Goal: Information Seeking & Learning: Learn about a topic

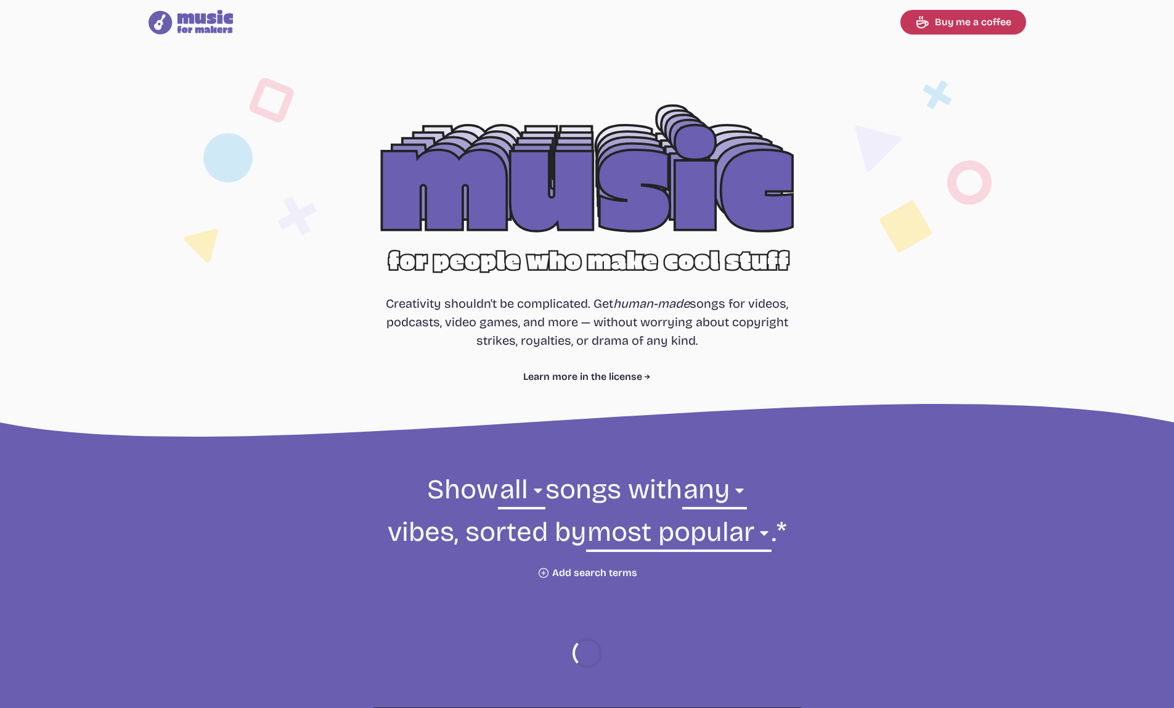
select select "most popular"
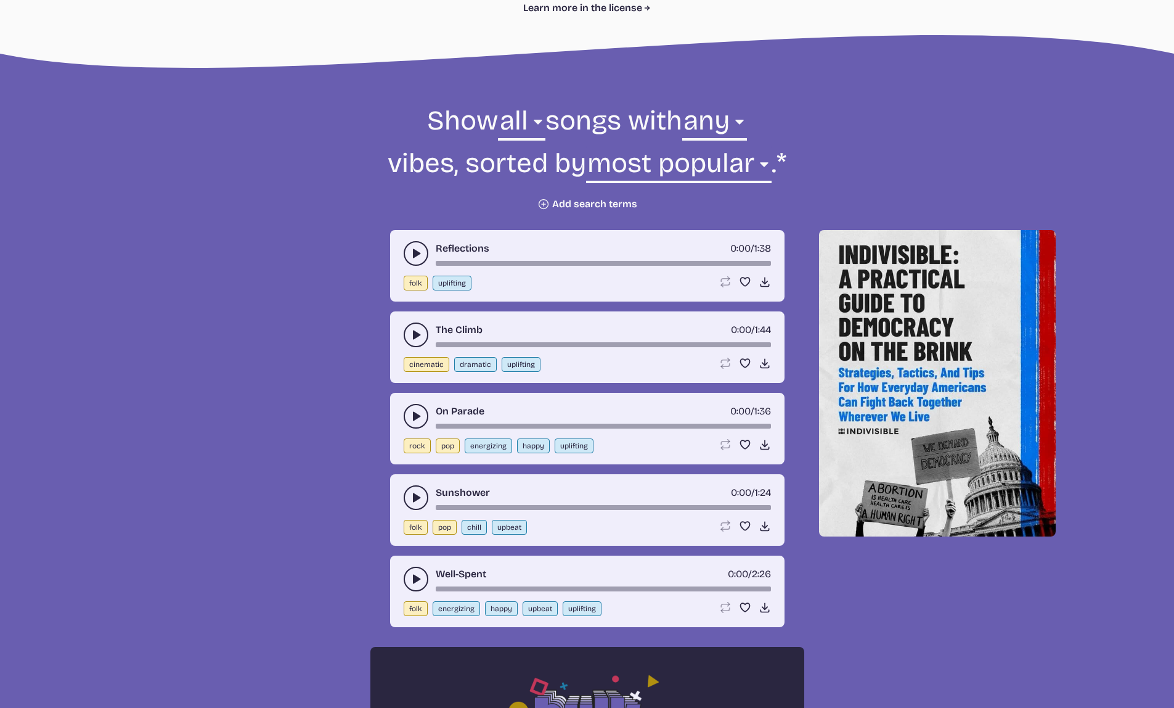
scroll to position [489, 0]
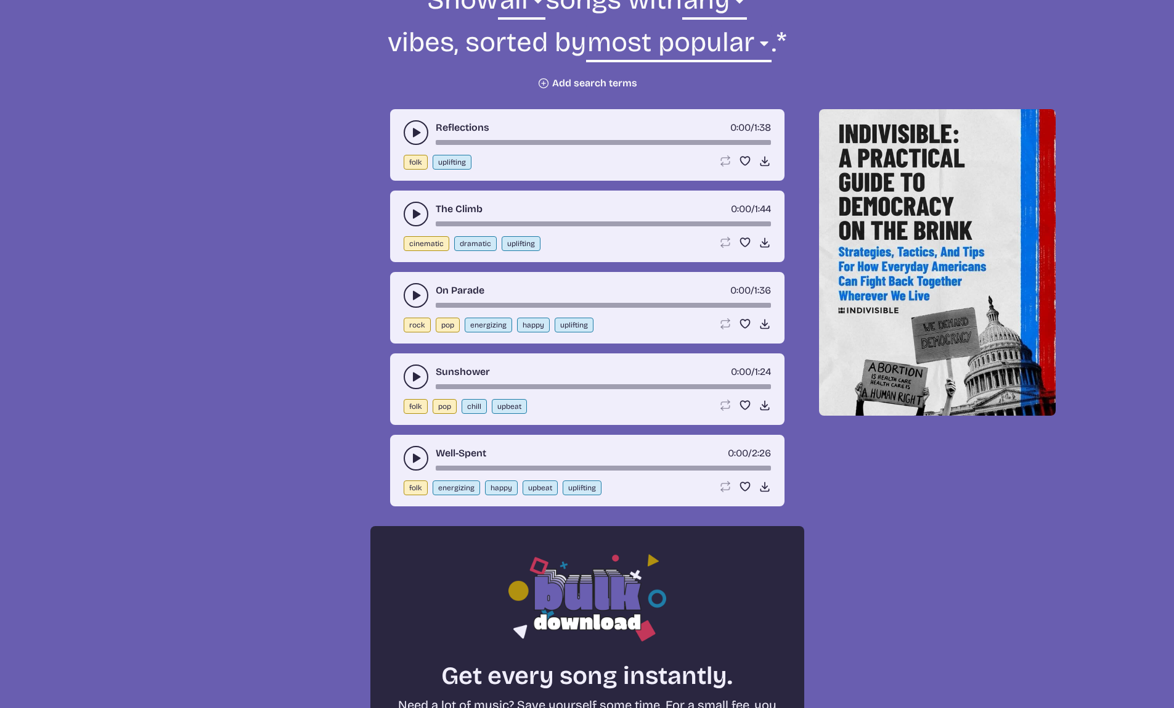
click at [413, 372] on use "play-pause toggle" at bounding box center [416, 376] width 12 height 12
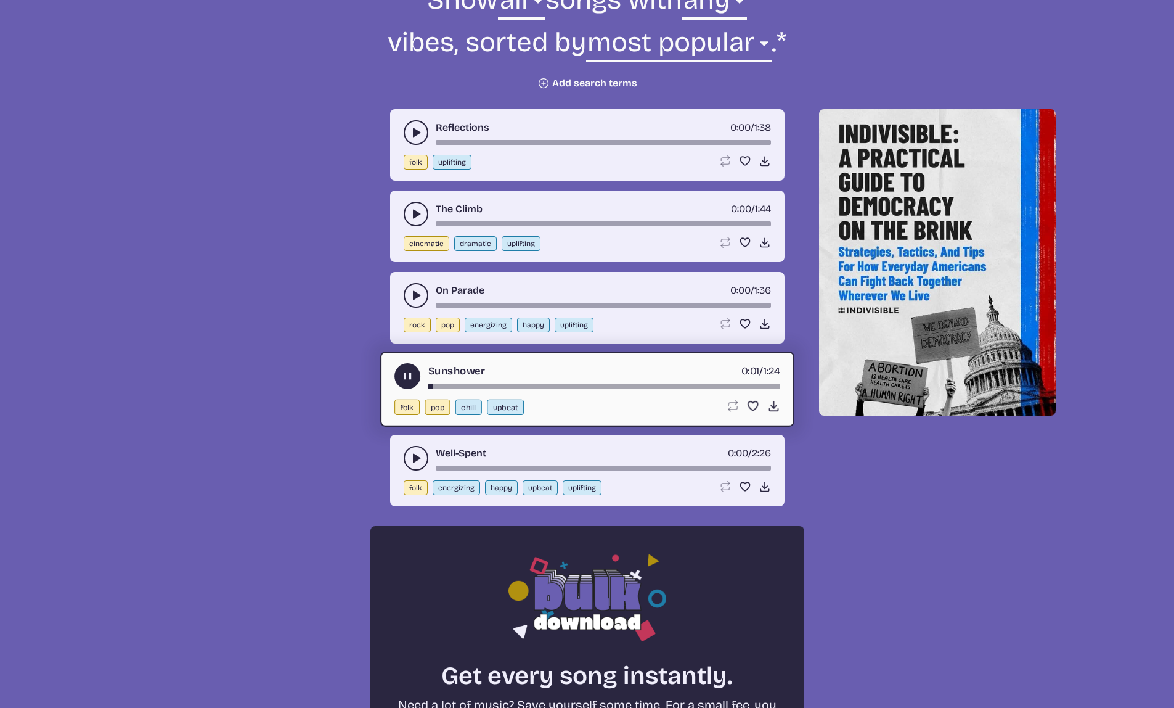
click at [407, 375] on icon "play-pause toggle" at bounding box center [407, 376] width 13 height 13
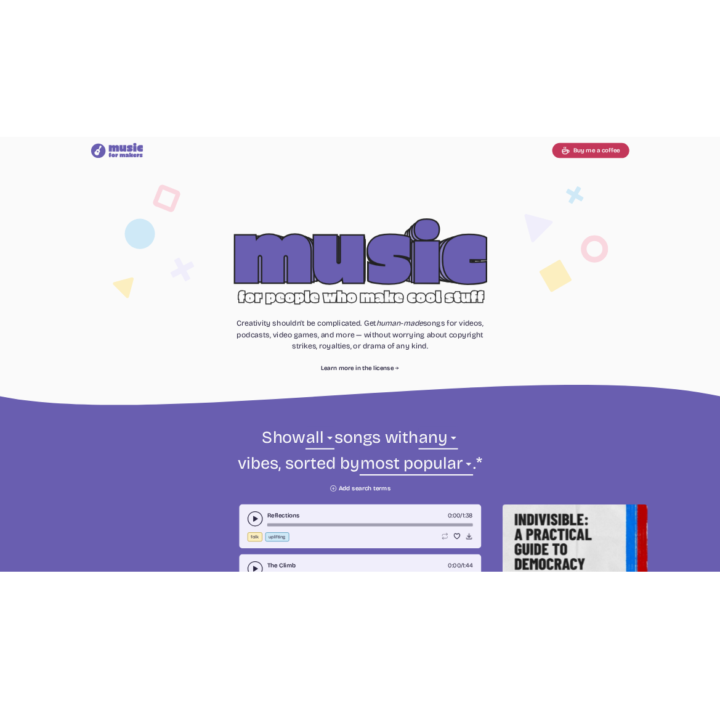
scroll to position [49, 0]
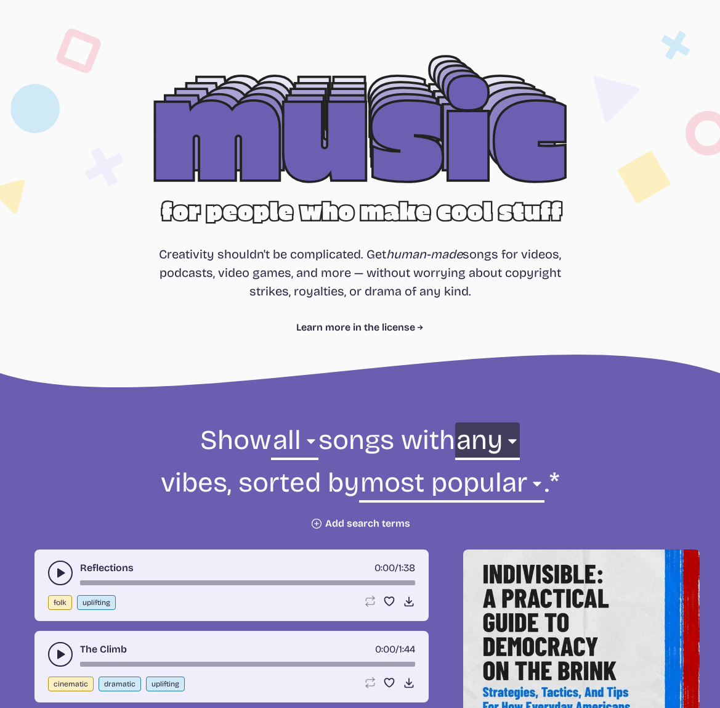
select select "chill"
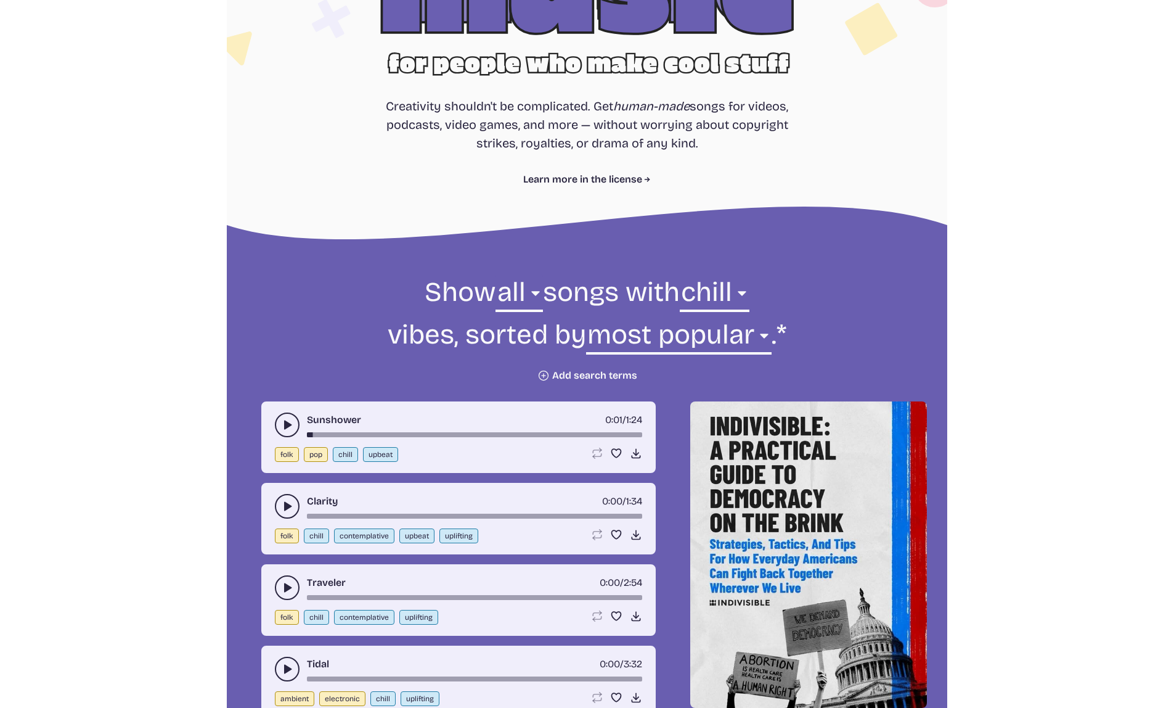
scroll to position [99, 0]
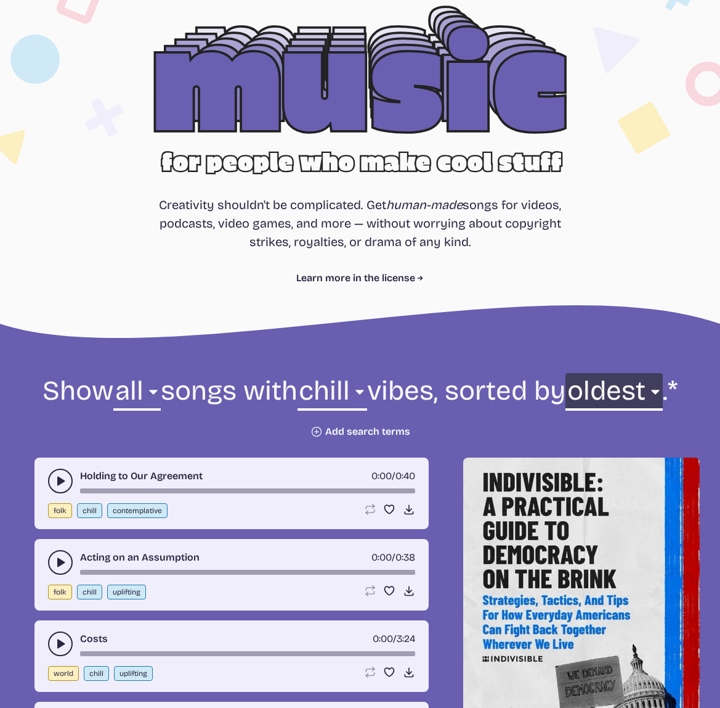
select select "newest"
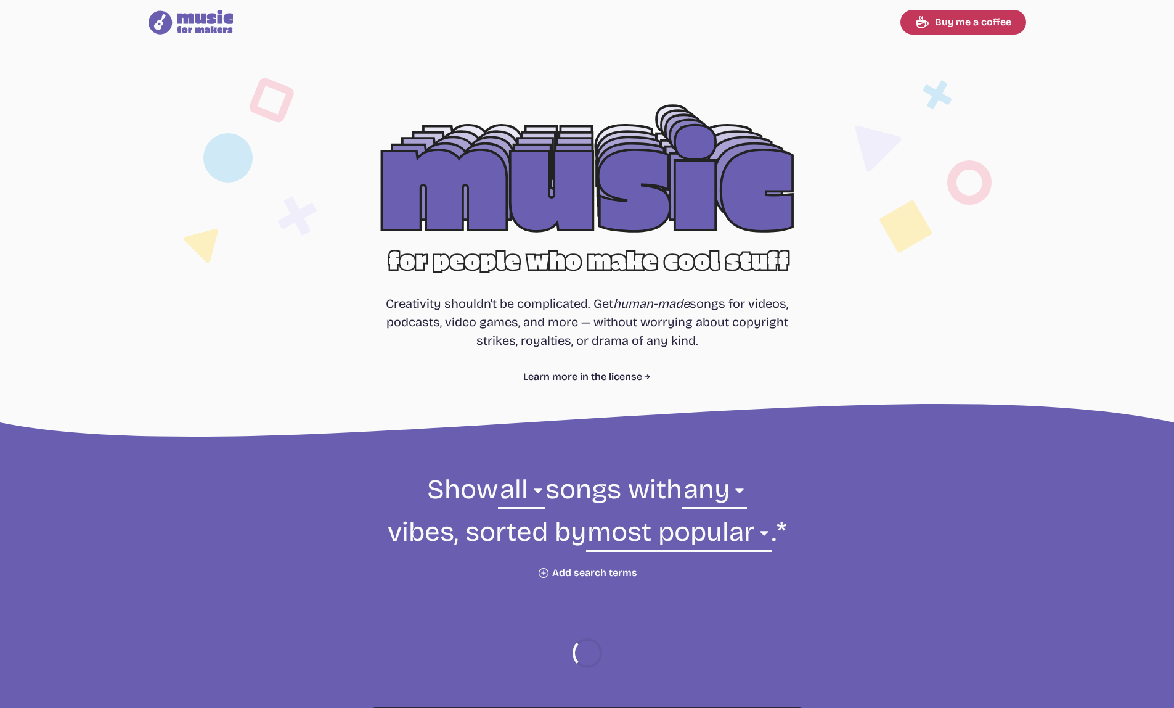
select select "most popular"
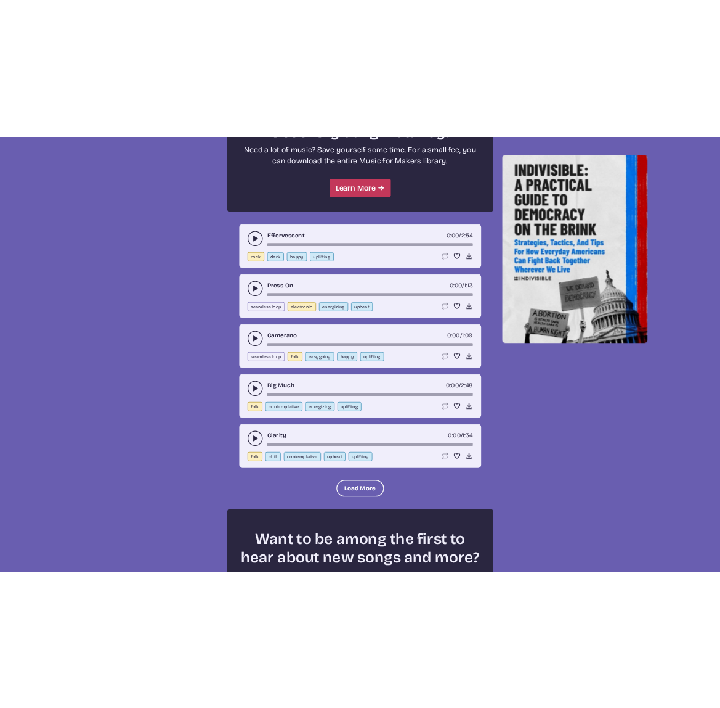
scroll to position [1223, 0]
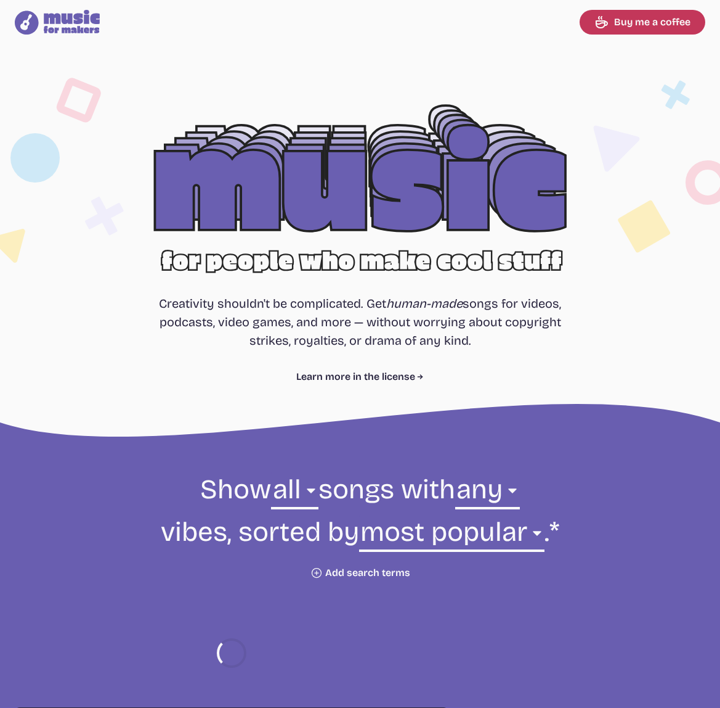
select select "most popular"
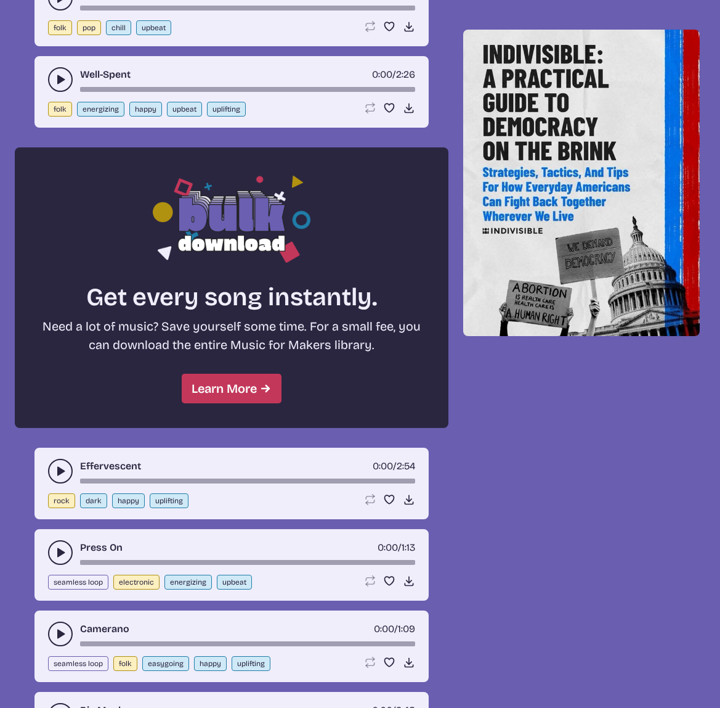
scroll to position [1501, 0]
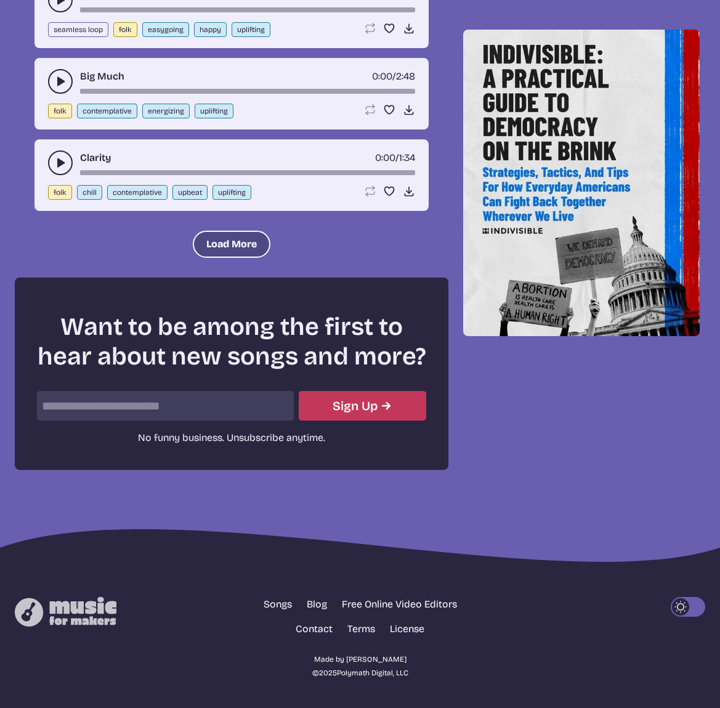
click at [237, 247] on button "Load More" at bounding box center [232, 244] width 78 height 27
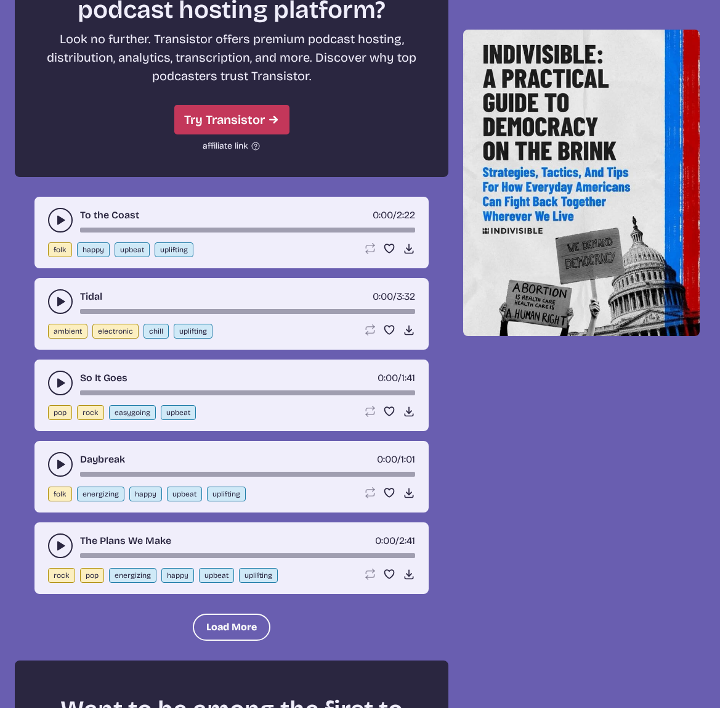
scroll to position [2621, 0]
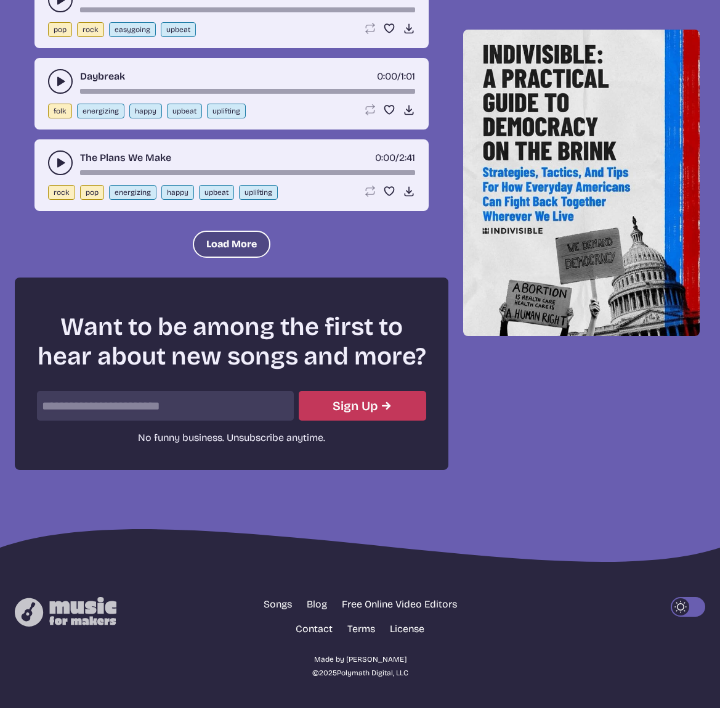
click at [221, 231] on button "Load More" at bounding box center [232, 244] width 78 height 27
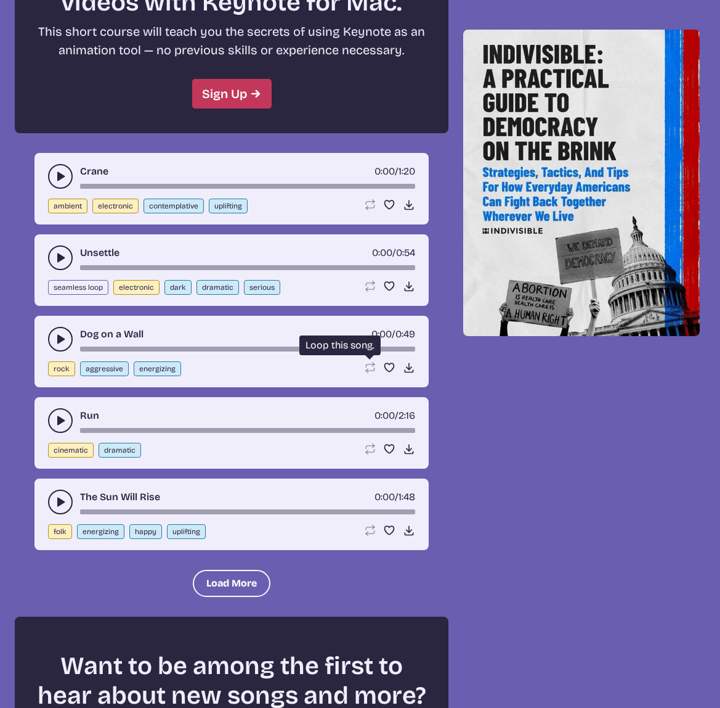
scroll to position [3729, 0]
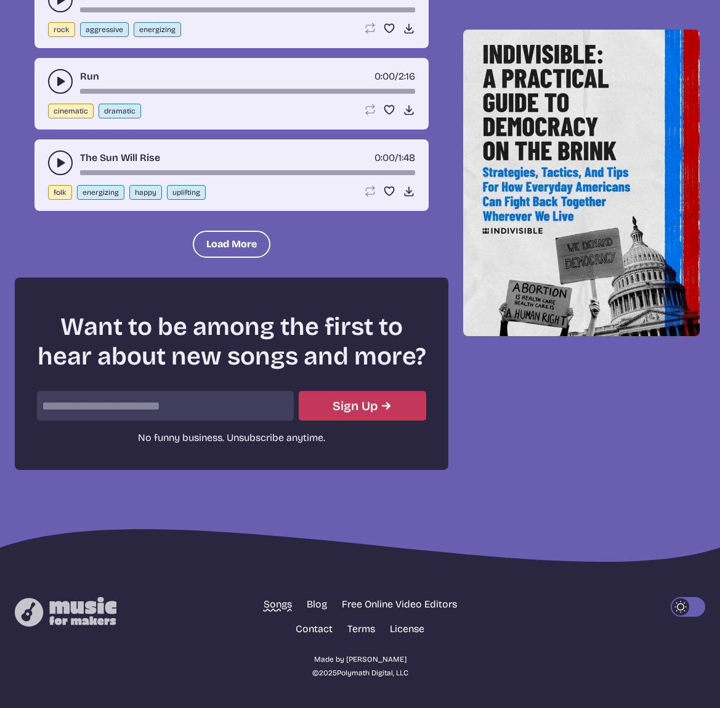
click at [284, 600] on link "Songs" at bounding box center [278, 604] width 28 height 15
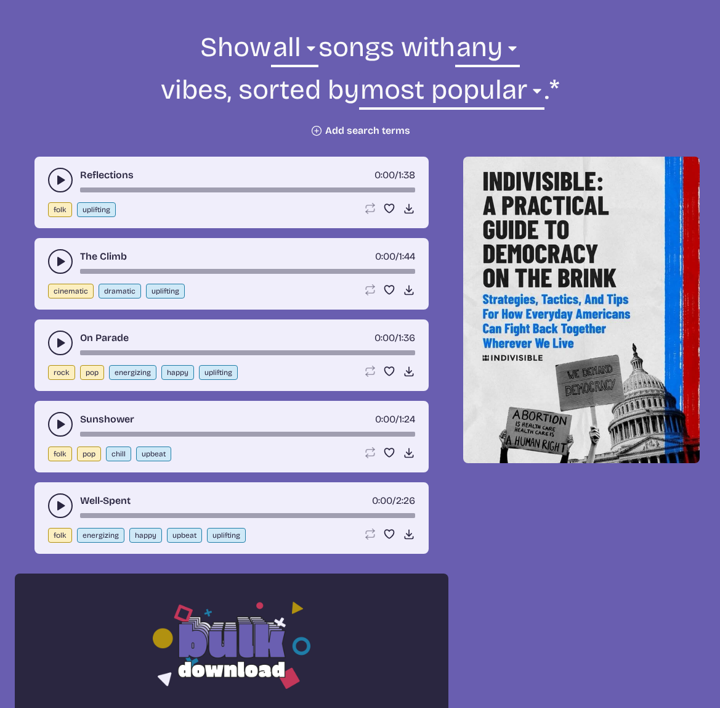
click at [353, 131] on button "Plus icon Add search terms" at bounding box center [361, 130] width 100 height 12
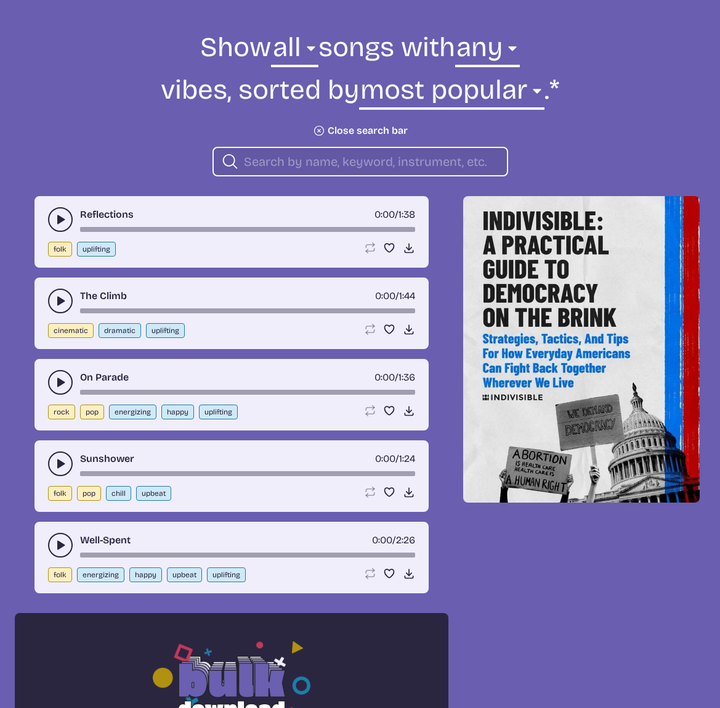
click at [338, 150] on div "Search icon" at bounding box center [361, 162] width 296 height 30
click at [339, 157] on input "search" at bounding box center [370, 161] width 253 height 16
type input "test"
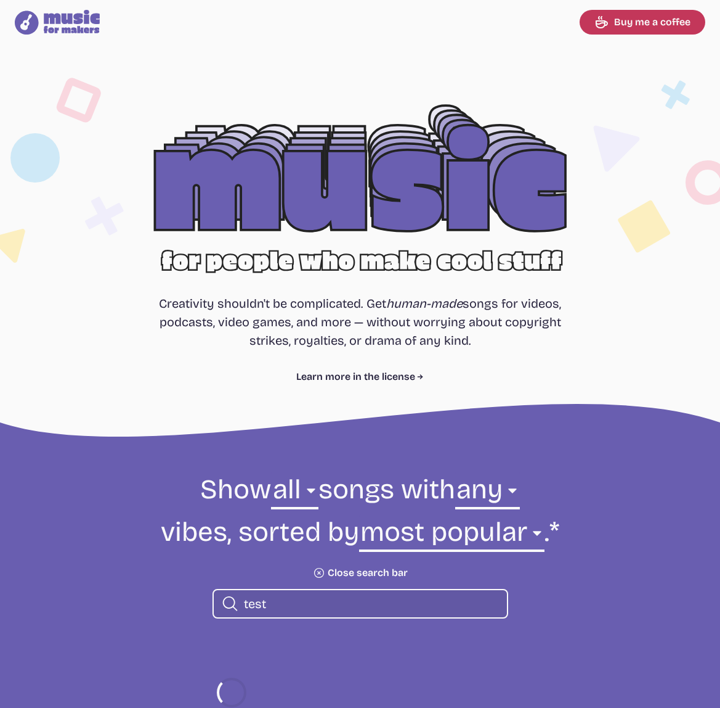
select select "most popular"
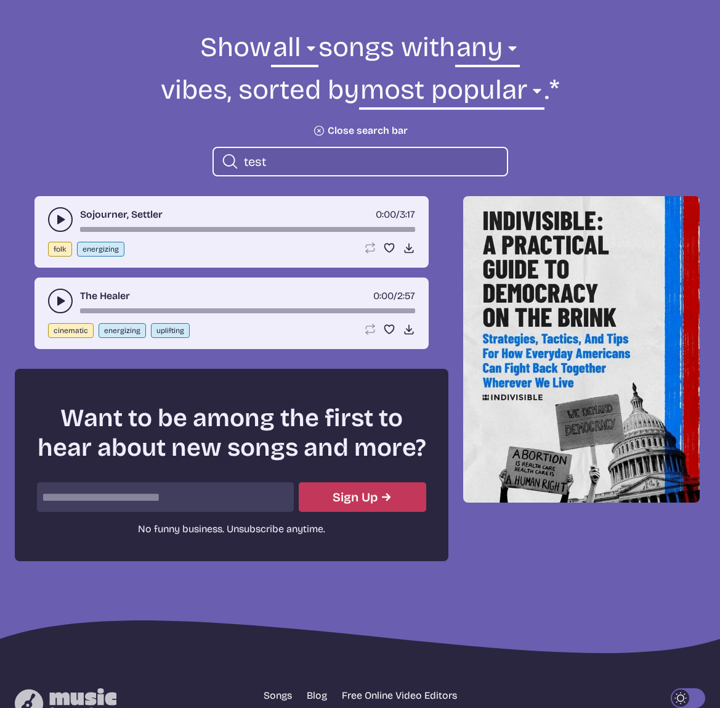
click at [295, 165] on input "test" at bounding box center [370, 161] width 253 height 16
click at [295, 161] on input "test" at bounding box center [370, 161] width 253 height 16
click at [359, 150] on div "Search icon test" at bounding box center [361, 162] width 296 height 30
click at [361, 156] on input "test" at bounding box center [370, 161] width 253 height 16
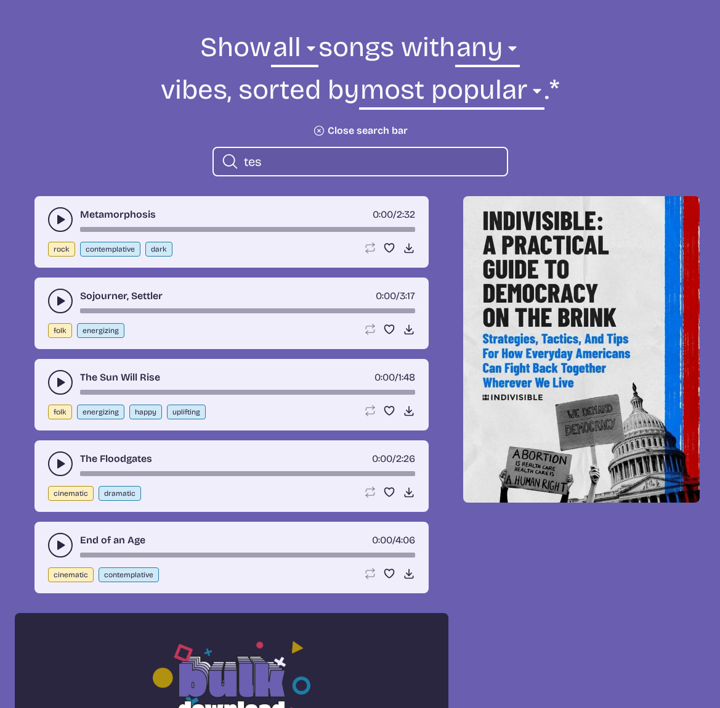
type input "tes"
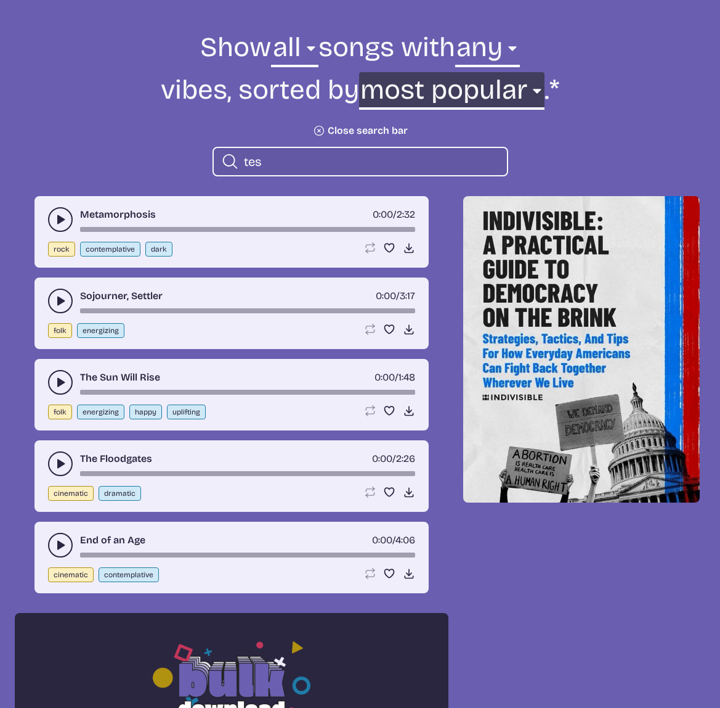
select select "oldest"
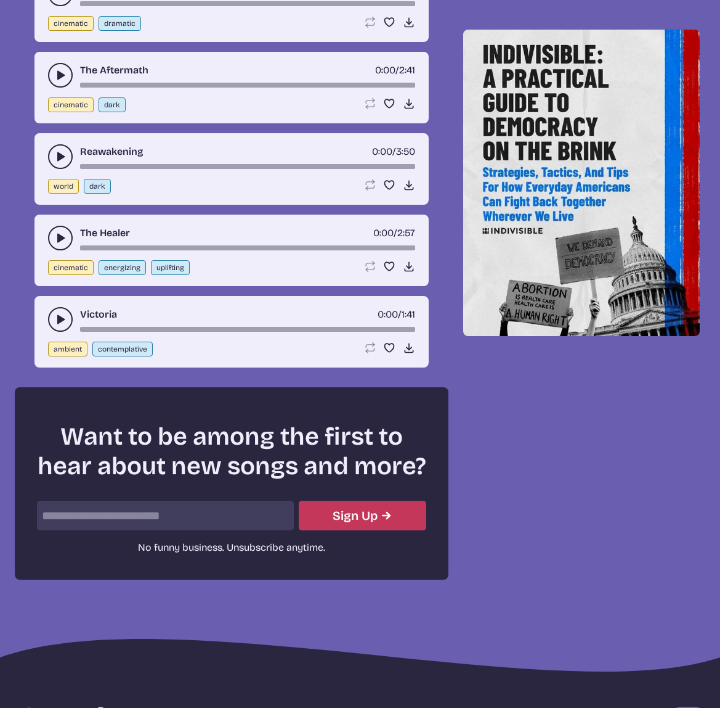
scroll to position [1494, 0]
